Goal: Information Seeking & Learning: Learn about a topic

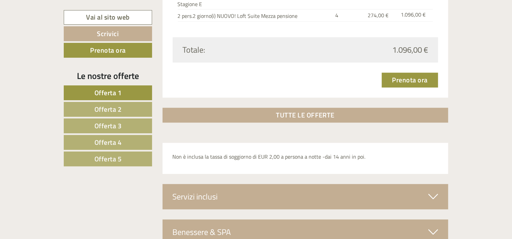
scroll to position [2089, 0]
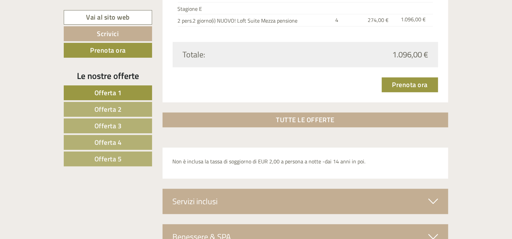
click at [119, 110] on span "Offerta 2" at bounding box center [107, 109] width 27 height 10
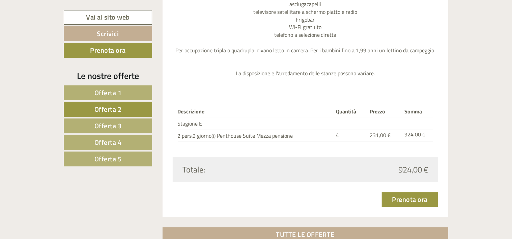
scroll to position [850, 0]
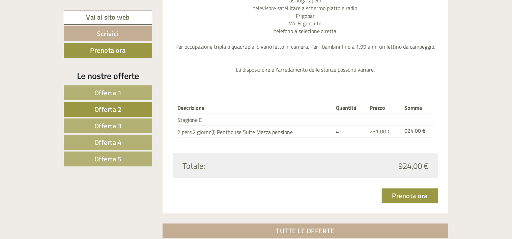
click at [120, 125] on span "Offerta 3" at bounding box center [107, 125] width 27 height 10
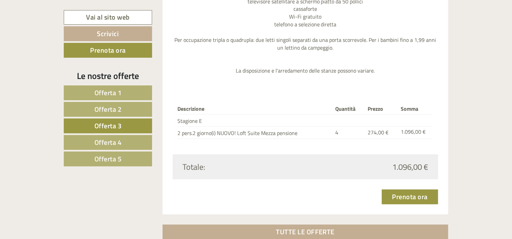
scroll to position [918, 0]
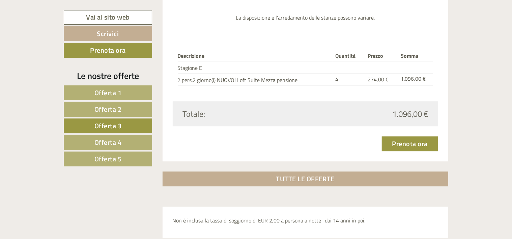
click at [112, 140] on span "Offerta 4" at bounding box center [107, 142] width 27 height 10
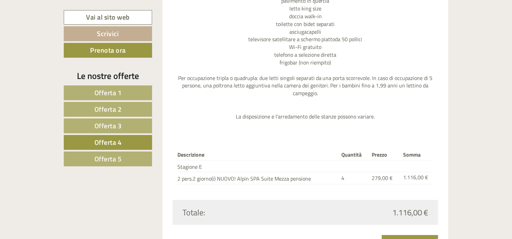
scroll to position [884, 0]
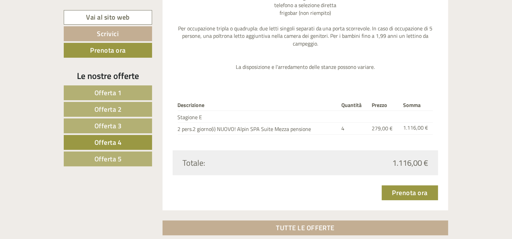
click at [104, 155] on span "Offerta 5" at bounding box center [107, 158] width 27 height 10
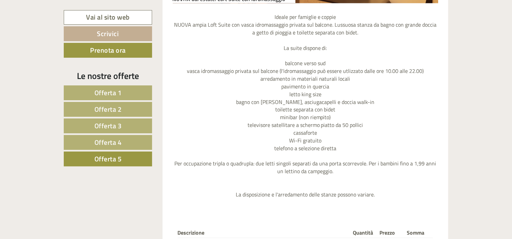
scroll to position [850, 0]
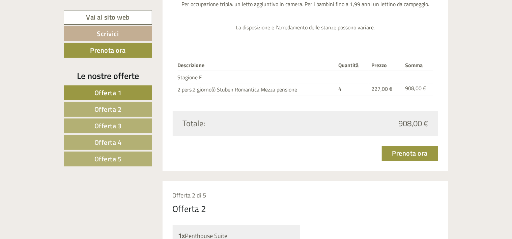
scroll to position [910, 0]
